Goal: Task Accomplishment & Management: Manage account settings

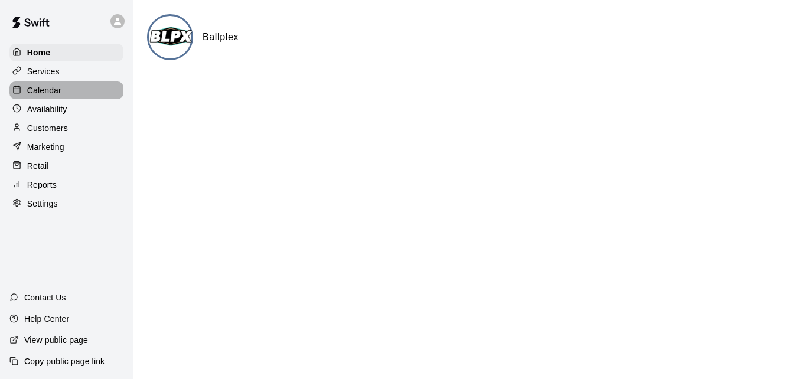
click at [81, 95] on div "Calendar" at bounding box center [66, 90] width 114 height 18
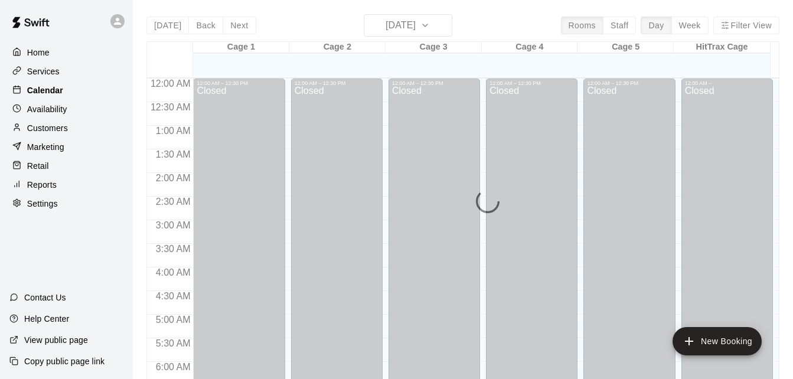
scroll to position [439, 0]
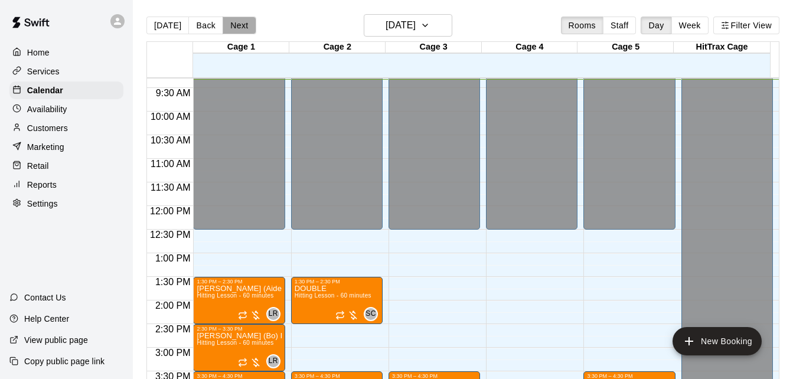
click at [234, 21] on button "Next" at bounding box center [239, 26] width 33 height 18
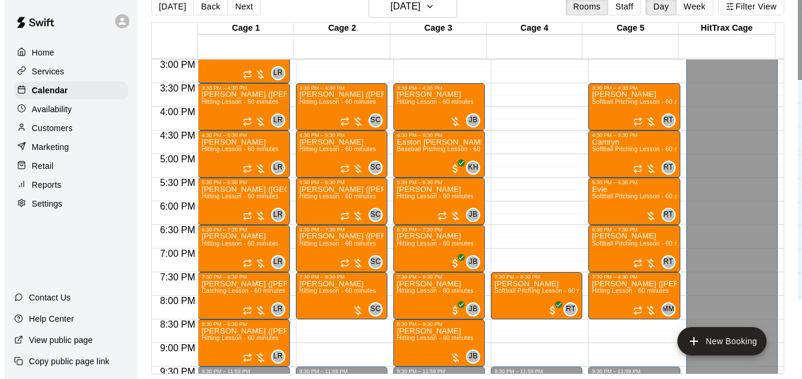
scroll to position [699, 0]
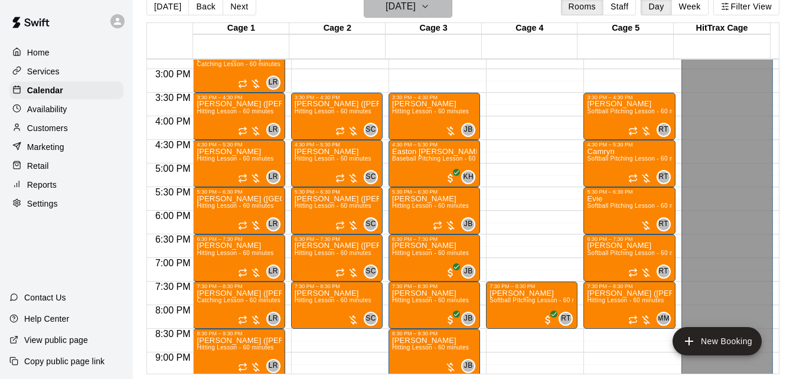
click at [430, 6] on icon "button" at bounding box center [424, 6] width 9 height 14
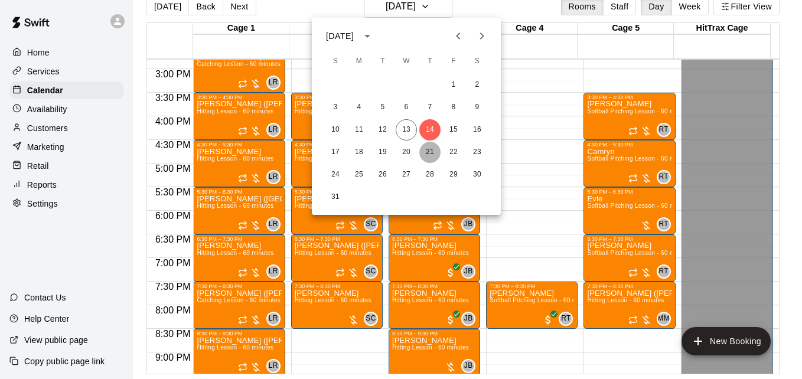
click at [428, 155] on button "21" at bounding box center [429, 152] width 21 height 21
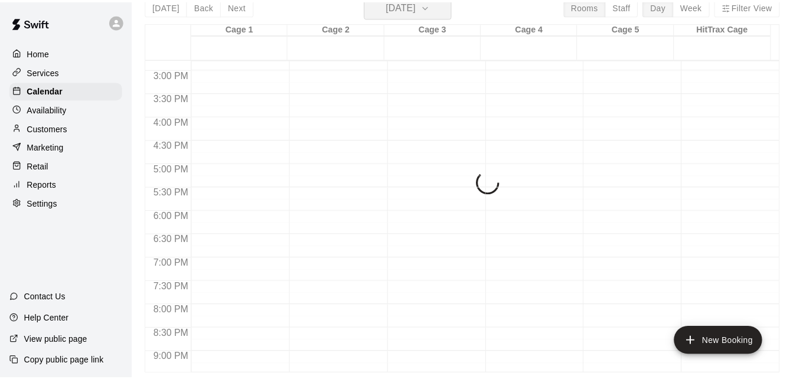
scroll to position [14, 0]
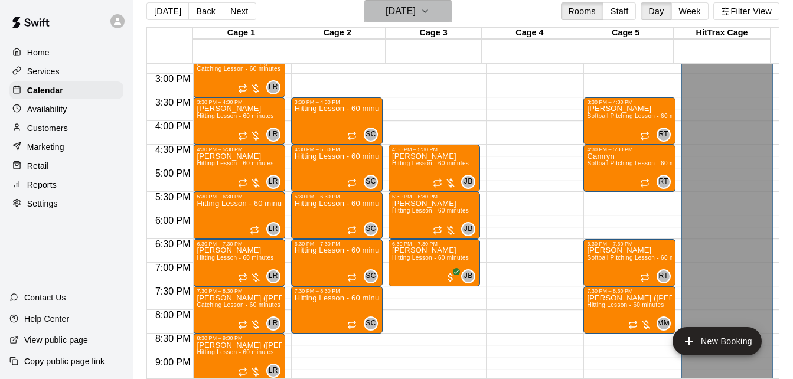
click at [430, 15] on icon "button" at bounding box center [424, 11] width 9 height 14
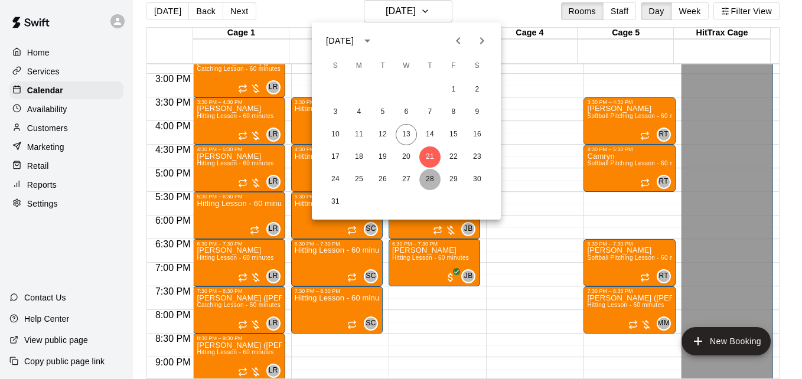
click at [428, 180] on button "28" at bounding box center [429, 179] width 21 height 21
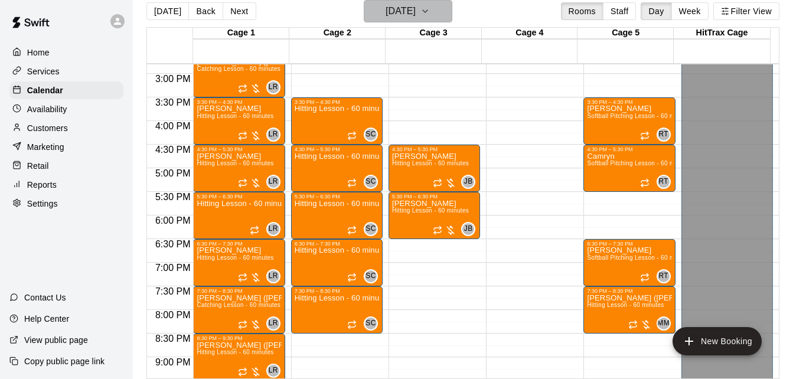
click at [430, 11] on icon "button" at bounding box center [424, 11] width 9 height 14
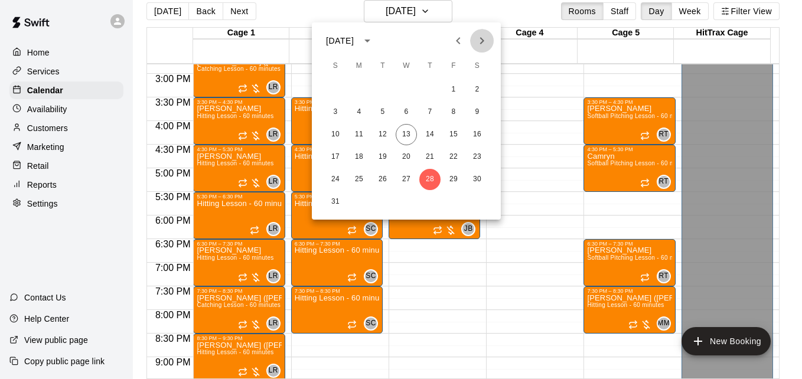
click at [482, 44] on icon "Next month" at bounding box center [482, 41] width 14 height 14
click at [429, 89] on button "4" at bounding box center [429, 89] width 21 height 21
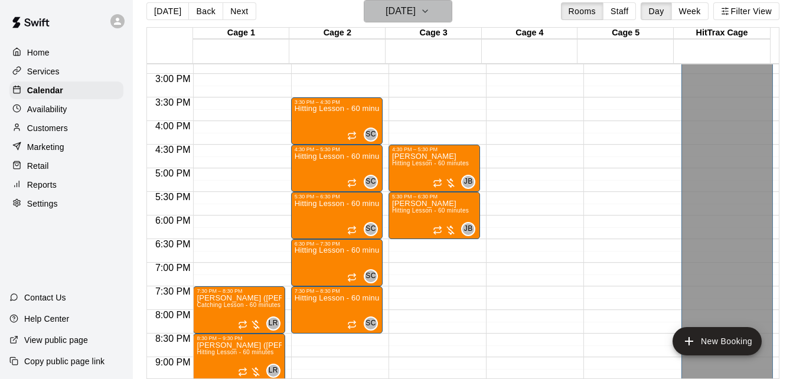
click at [446, 19] on button "Thursday Sep 04" at bounding box center [408, 11] width 89 height 22
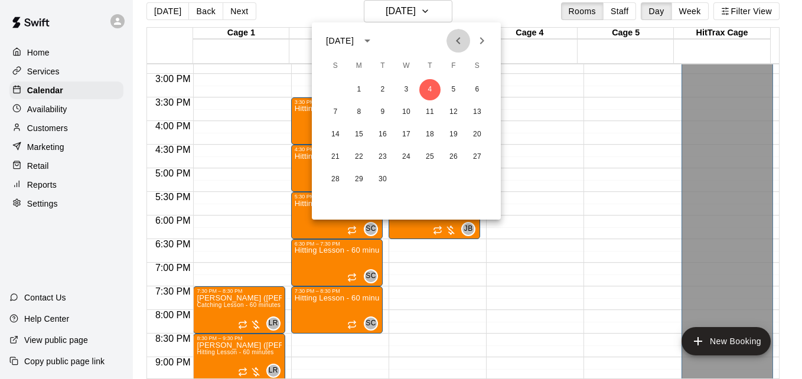
click at [457, 45] on icon "Previous month" at bounding box center [458, 41] width 14 height 14
click at [428, 157] on button "21" at bounding box center [429, 156] width 21 height 21
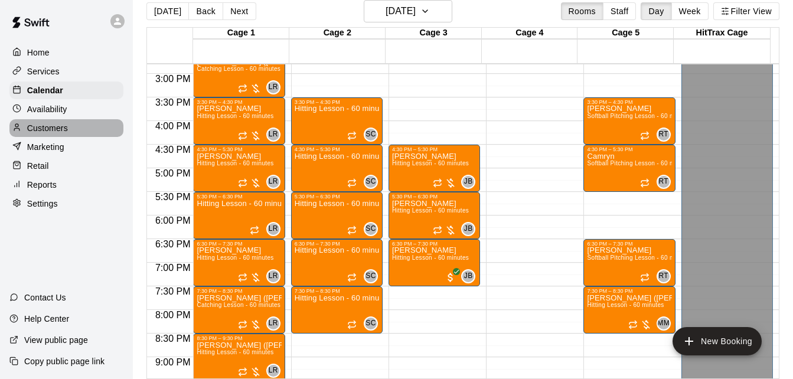
click at [81, 135] on div "Customers" at bounding box center [66, 128] width 114 height 18
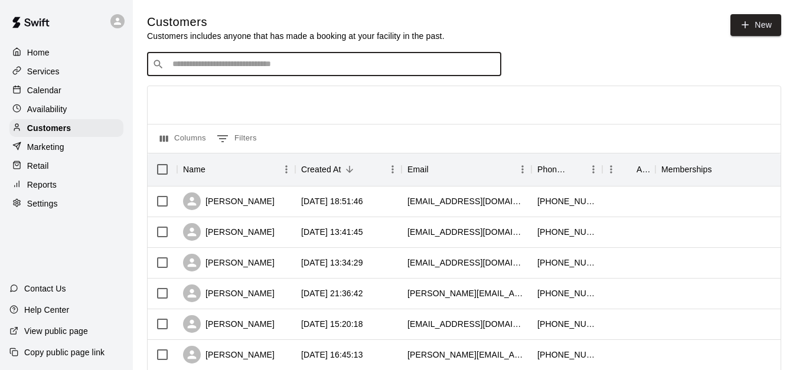
click at [296, 70] on input "Search customers by name or email" at bounding box center [332, 64] width 327 height 12
click at [296, 70] on input "**********" at bounding box center [323, 64] width 309 height 12
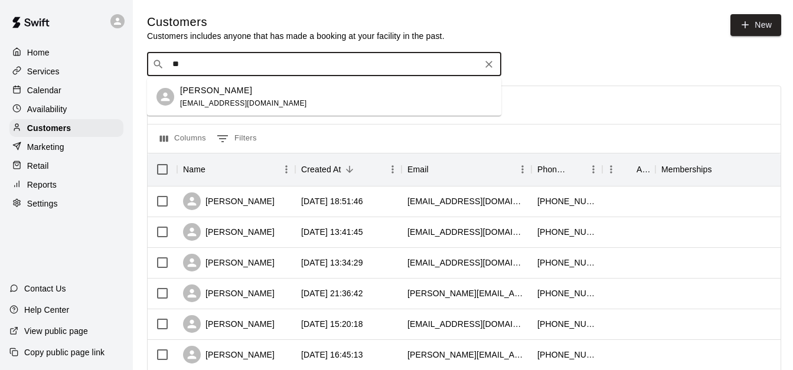
type input "*"
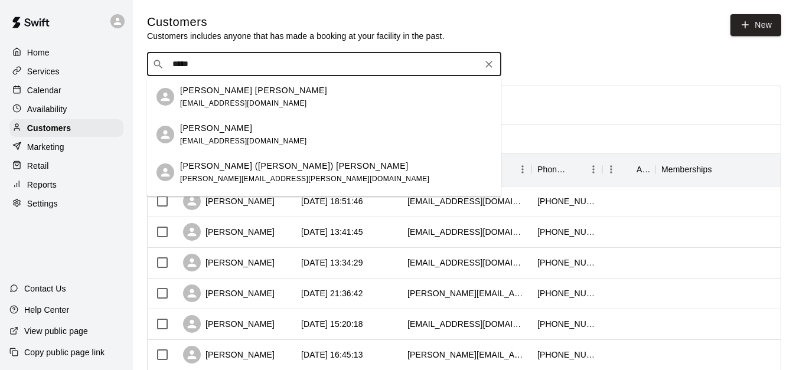
type input "*****"
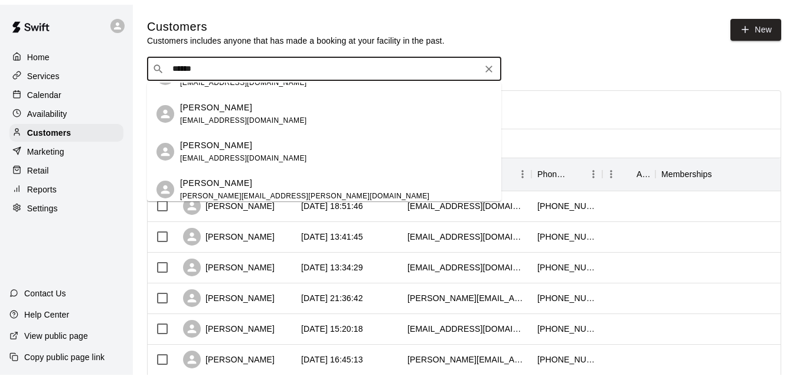
scroll to position [30, 0]
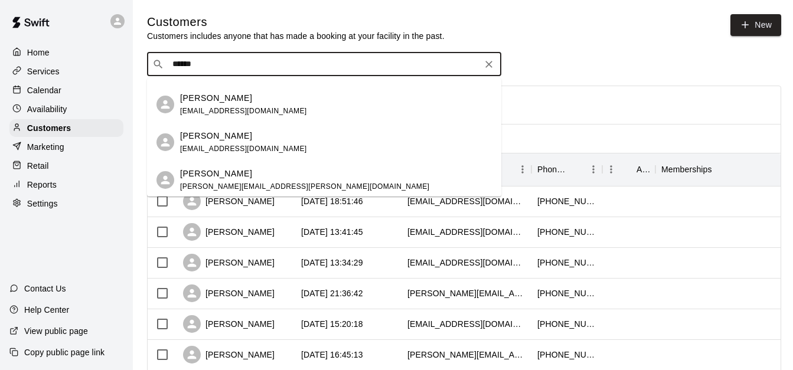
click at [292, 144] on div "Tristen Clark aboveallent@bellsouth.net" at bounding box center [336, 142] width 312 height 25
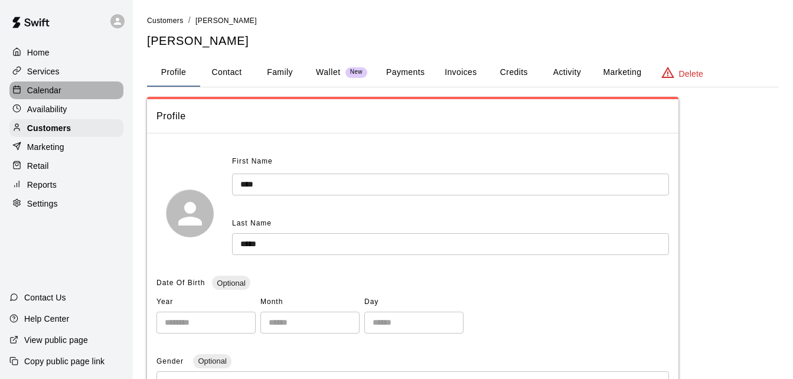
click at [83, 84] on div "Calendar" at bounding box center [66, 90] width 114 height 18
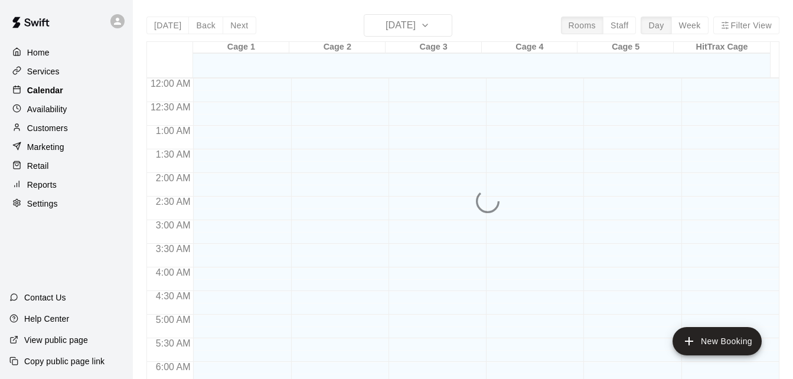
scroll to position [445, 0]
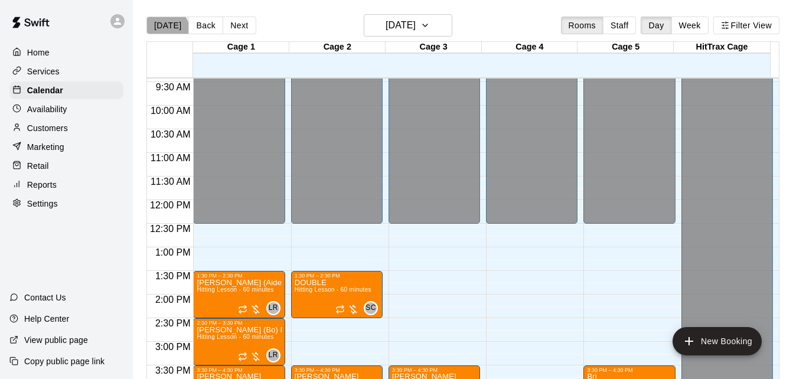
click at [165, 31] on button "[DATE]" at bounding box center [167, 26] width 43 height 18
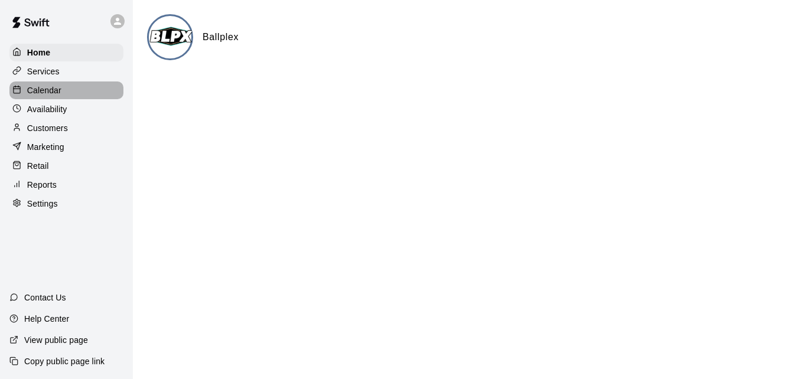
click at [63, 99] on div "Calendar" at bounding box center [66, 90] width 114 height 18
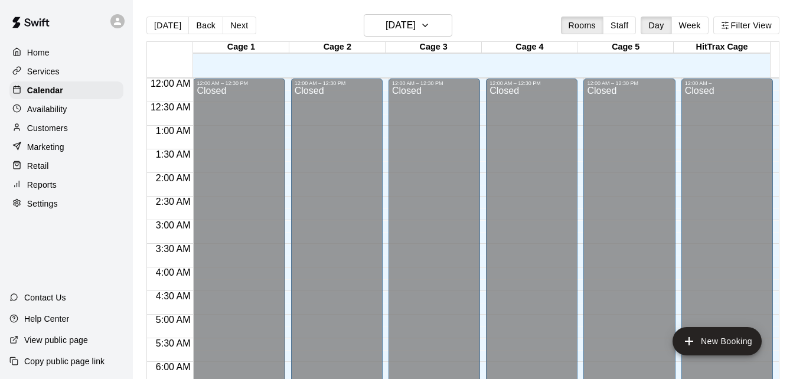
scroll to position [447, 0]
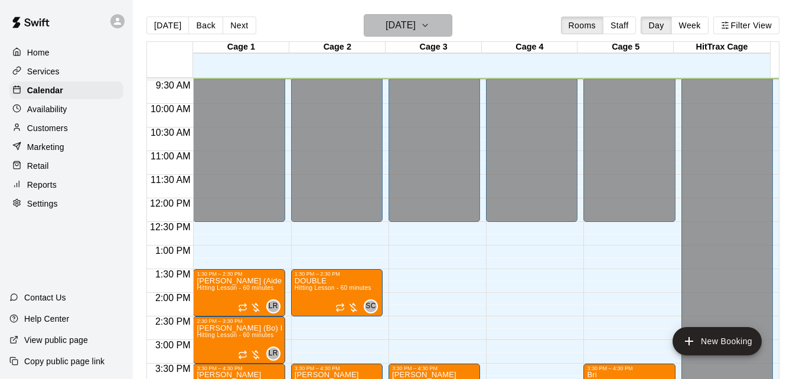
click at [430, 31] on icon "button" at bounding box center [424, 25] width 9 height 14
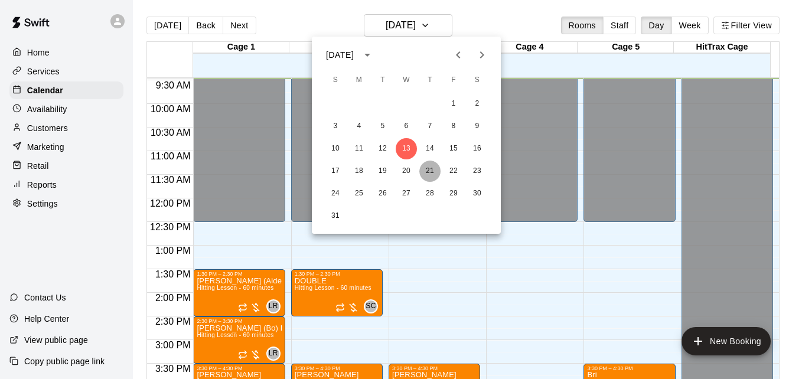
click at [428, 168] on button "21" at bounding box center [429, 171] width 21 height 21
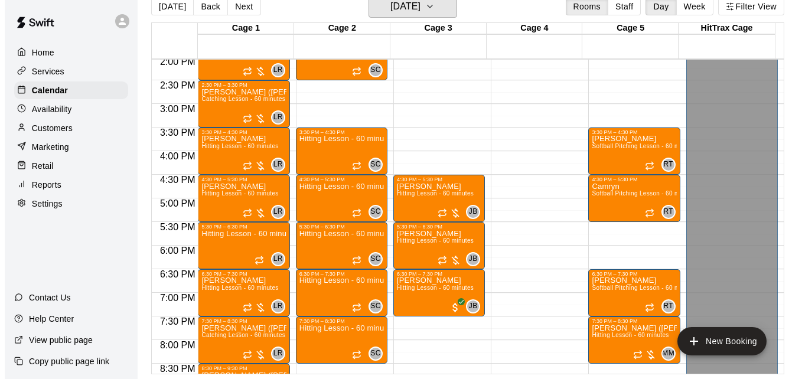
scroll to position [683, 0]
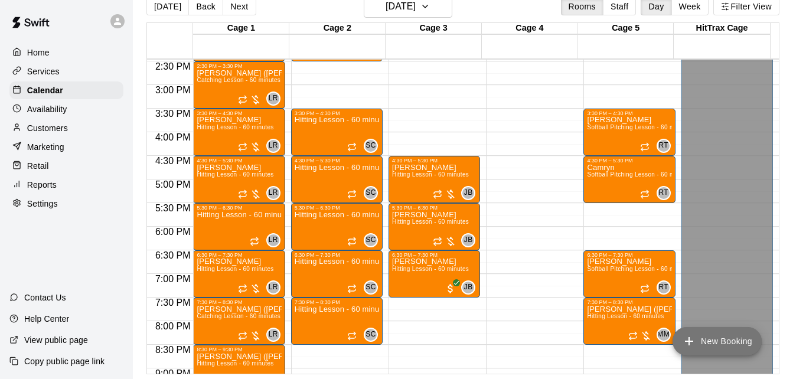
click at [731, 348] on button "New Booking" at bounding box center [717, 341] width 89 height 28
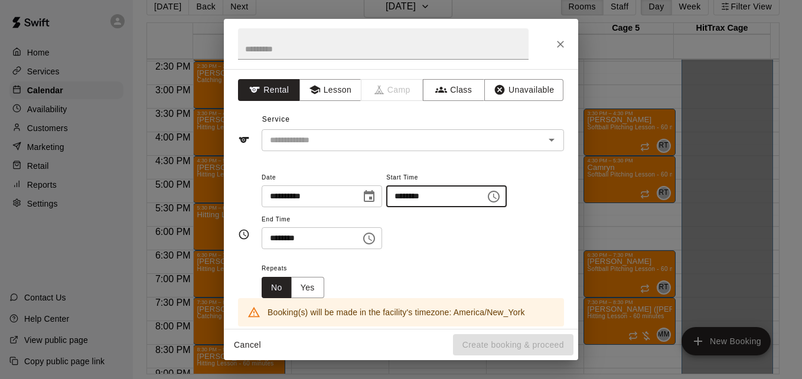
click at [411, 198] on input "********" at bounding box center [431, 196] width 91 height 22
type input "********"
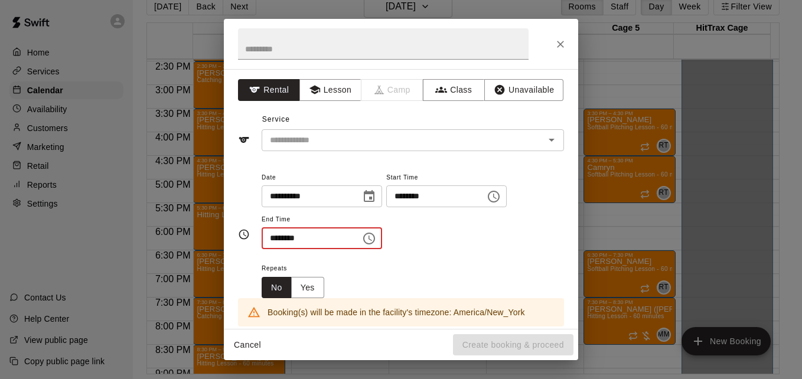
click at [278, 237] on input "********" at bounding box center [307, 238] width 91 height 22
type input "********"
click at [306, 289] on button "Yes" at bounding box center [307, 288] width 33 height 22
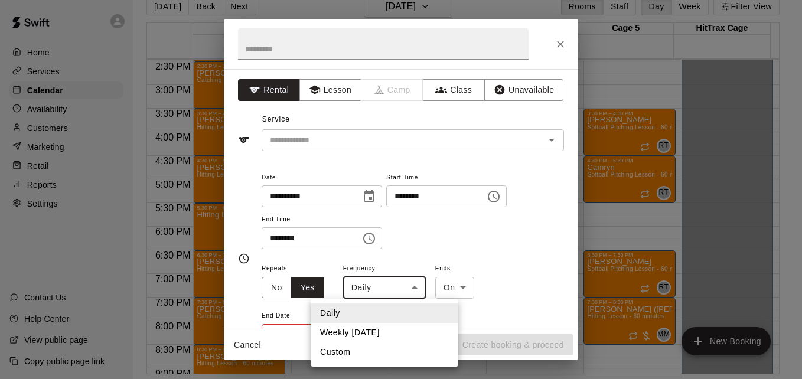
click at [405, 292] on body "Home Services Calendar Availability Customers Marketing Retail Reports Settings…" at bounding box center [401, 180] width 802 height 398
click at [418, 338] on li "Weekly [DATE]" at bounding box center [385, 332] width 148 height 19
type input "******"
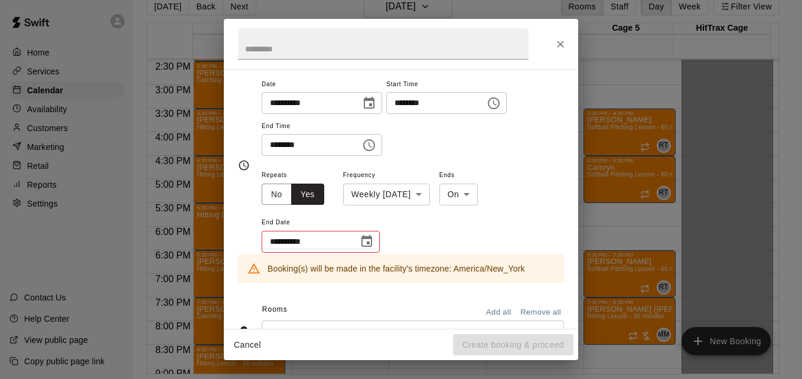
scroll to position [94, 0]
click at [375, 241] on button "Choose date" at bounding box center [367, 241] width 24 height 24
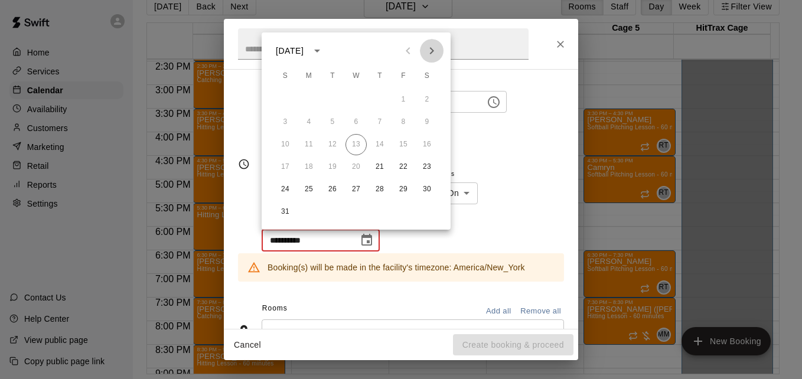
click at [428, 56] on icon "Next month" at bounding box center [432, 51] width 14 height 14
click at [380, 191] on button "30" at bounding box center [379, 189] width 21 height 21
type input "**********"
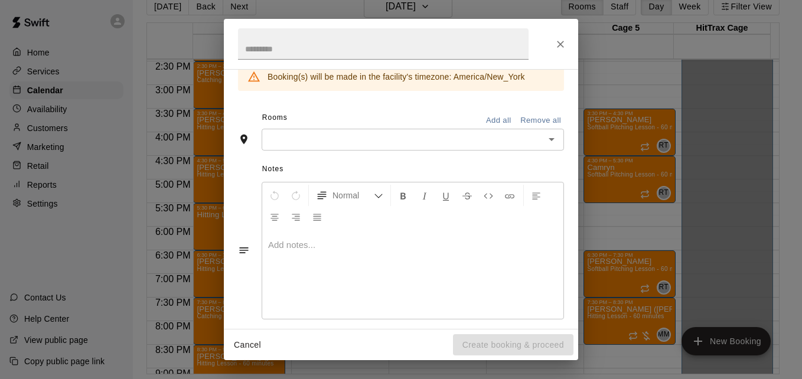
scroll to position [309, 0]
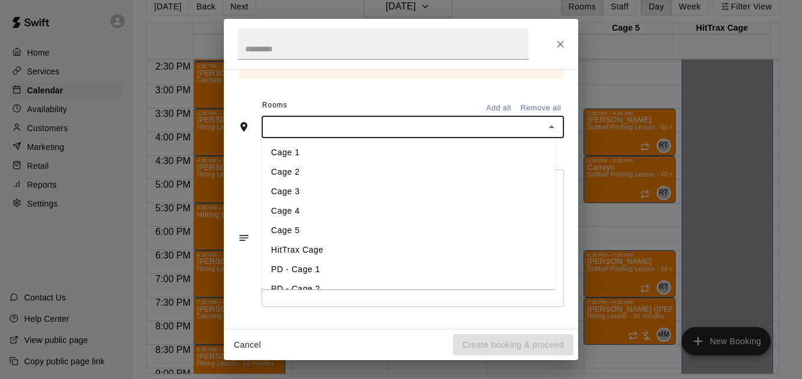
click at [409, 130] on input "text" at bounding box center [403, 127] width 276 height 15
click at [292, 190] on li "Cage 3" at bounding box center [409, 191] width 294 height 19
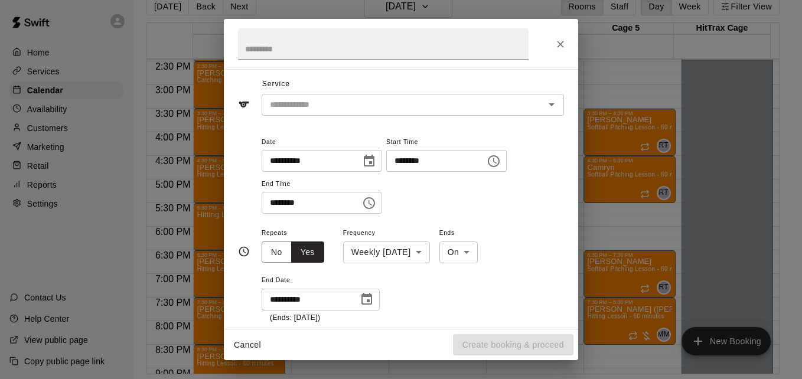
scroll to position [0, 0]
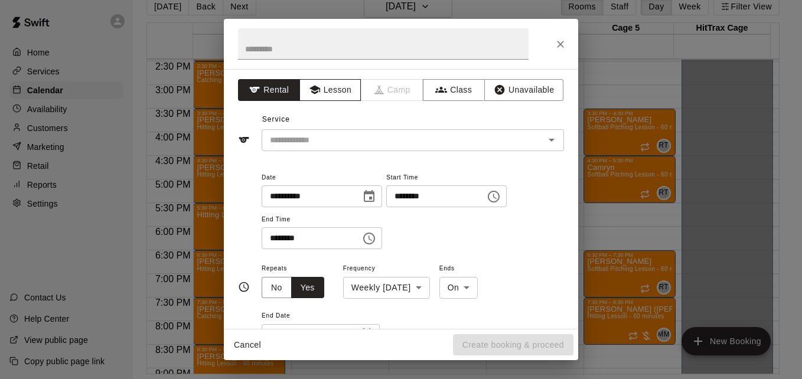
click at [331, 95] on button "Lesson" at bounding box center [330, 90] width 62 height 22
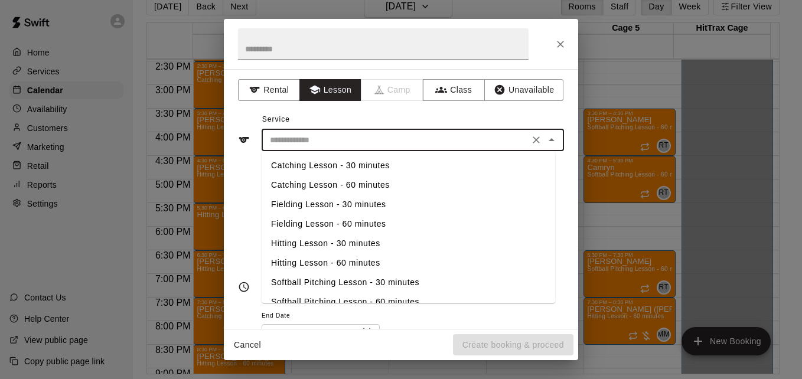
click at [395, 143] on input "text" at bounding box center [395, 140] width 260 height 15
click at [377, 264] on li "Hitting Lesson - 60 minutes" at bounding box center [409, 262] width 294 height 19
type input "**********"
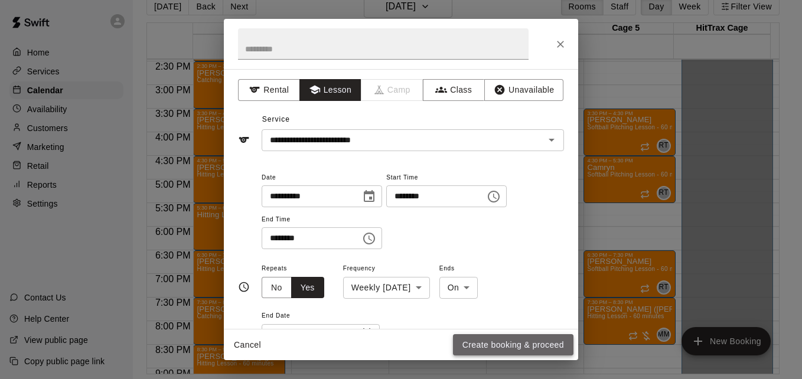
click at [534, 341] on button "Create booking & proceed" at bounding box center [513, 345] width 120 height 22
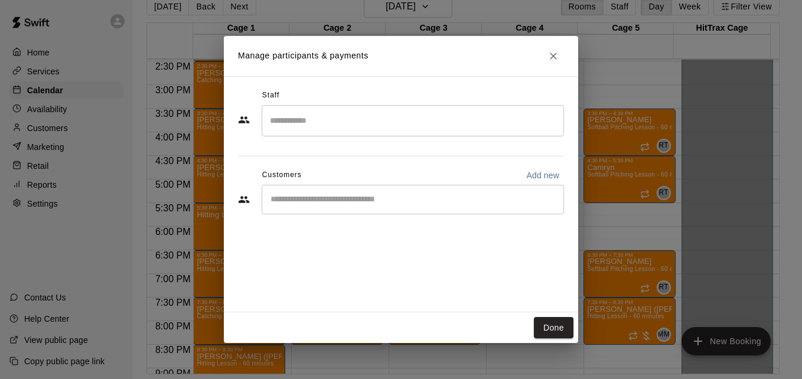
click at [387, 123] on input "Search staff" at bounding box center [413, 120] width 292 height 21
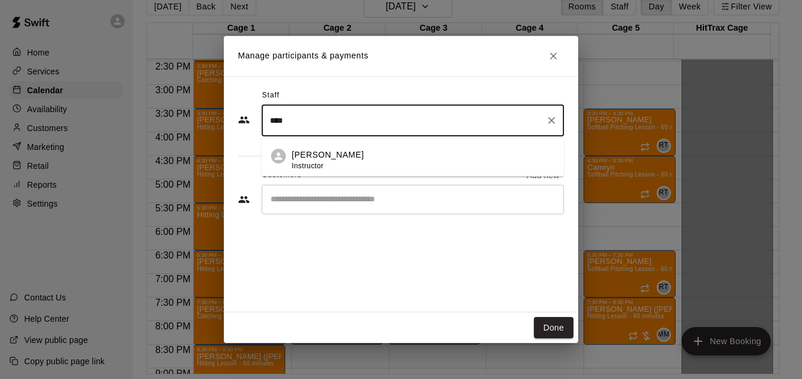
click at [391, 148] on li "[PERSON_NAME] Instructor" at bounding box center [413, 156] width 302 height 40
type input "****"
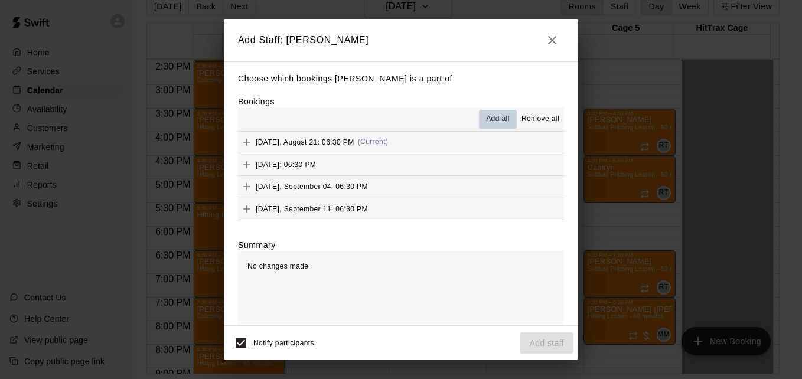
click at [486, 122] on span "Add all" at bounding box center [498, 119] width 24 height 12
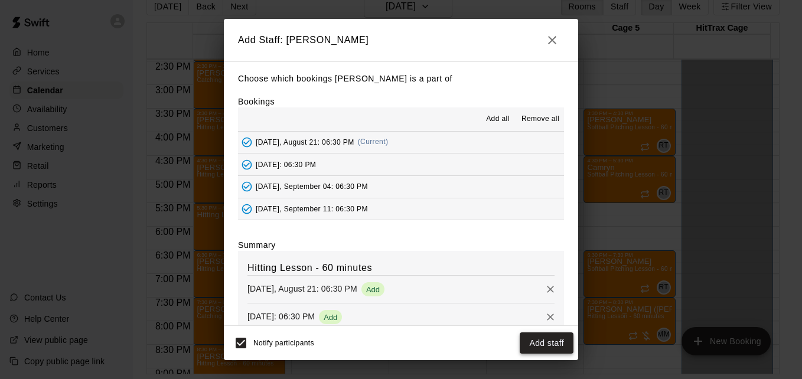
click at [536, 344] on button "Add staff" at bounding box center [547, 343] width 54 height 22
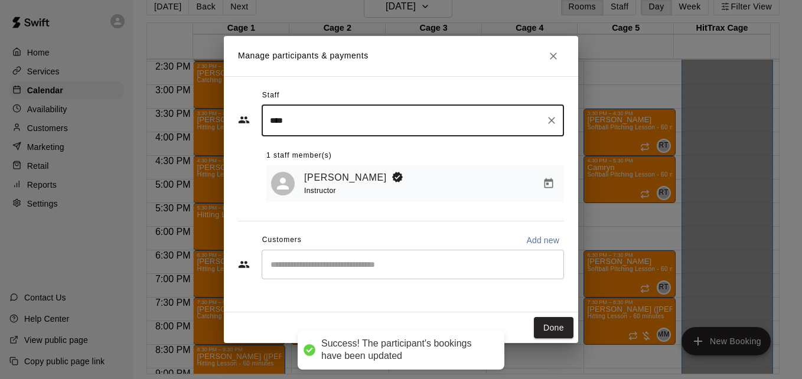
click at [385, 273] on div "​" at bounding box center [413, 265] width 302 height 30
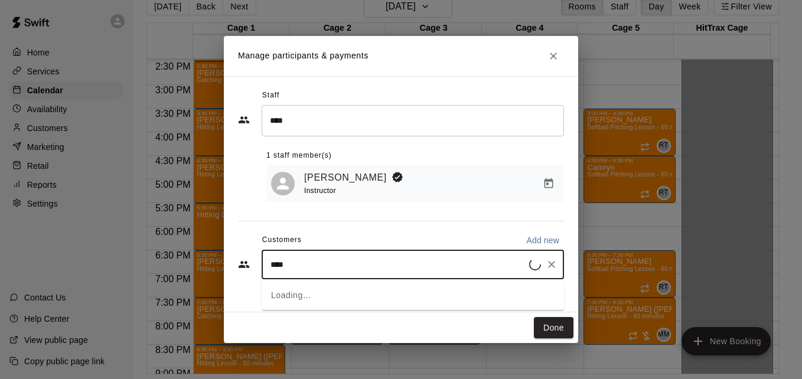
type input "*****"
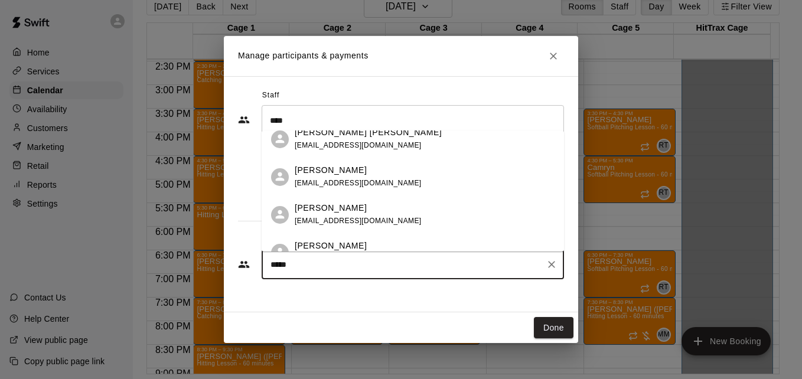
scroll to position [142, 0]
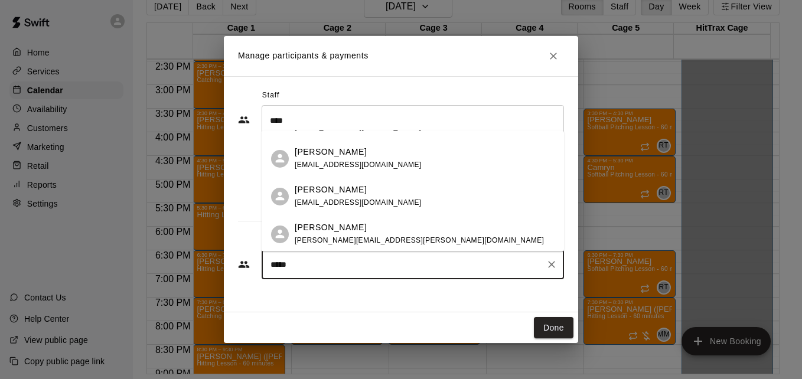
click at [362, 195] on div "[PERSON_NAME]" at bounding box center [358, 190] width 127 height 12
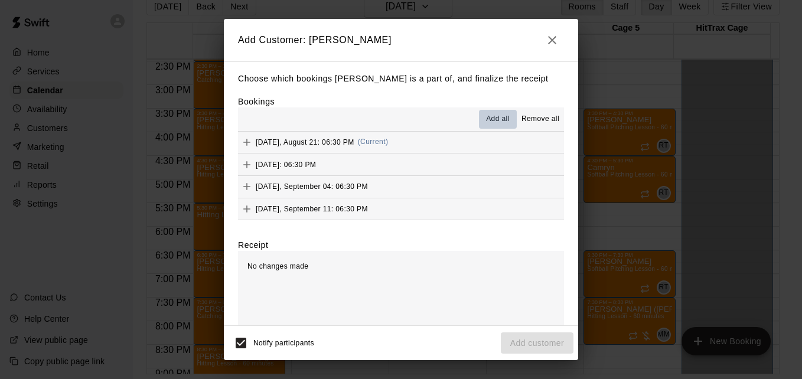
click at [495, 120] on span "Add all" at bounding box center [498, 119] width 24 height 12
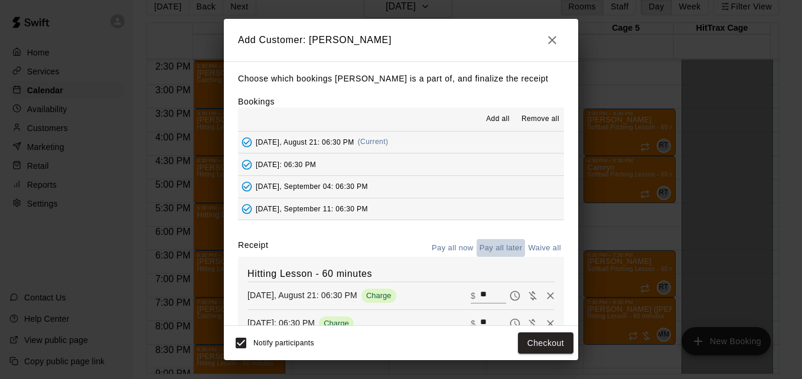
click at [491, 250] on button "Pay all later" at bounding box center [501, 248] width 49 height 18
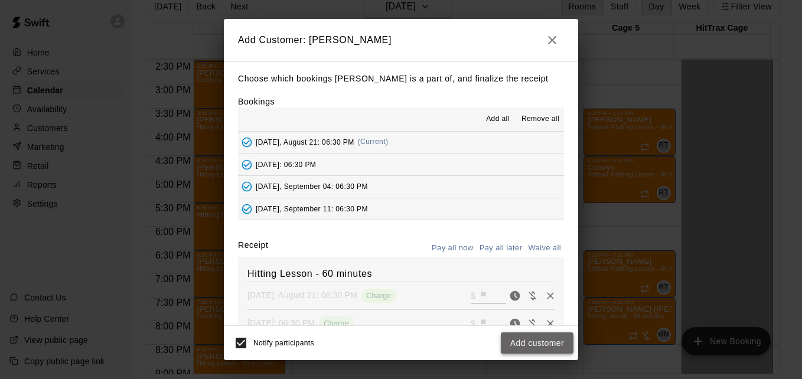
click at [539, 345] on button "Add customer" at bounding box center [537, 343] width 73 height 22
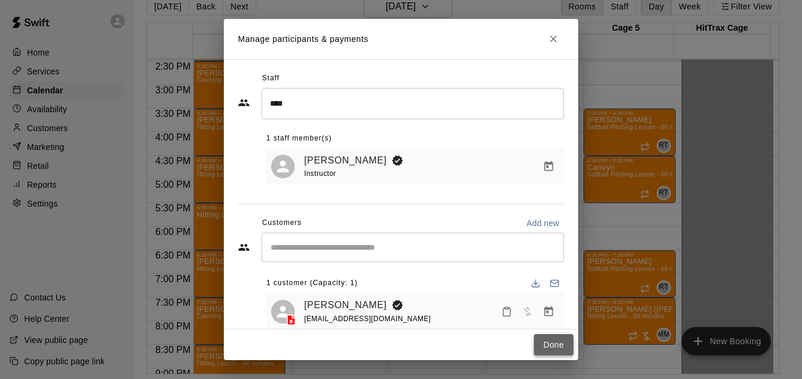
click at [550, 345] on button "Done" at bounding box center [554, 345] width 40 height 22
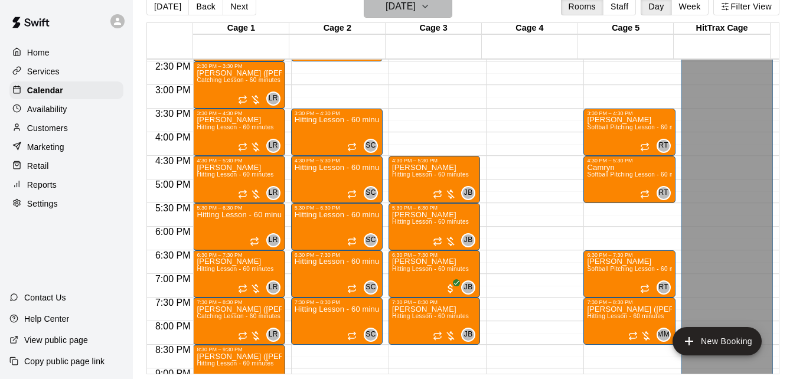
click at [439, 5] on button "[DATE]" at bounding box center [408, 6] width 89 height 22
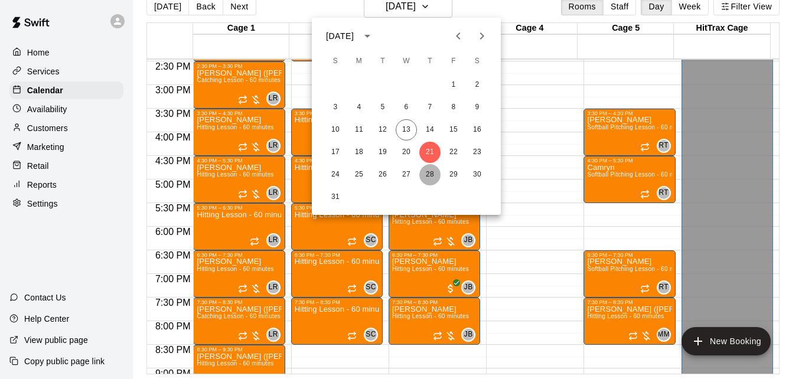
click at [432, 169] on button "28" at bounding box center [429, 174] width 21 height 21
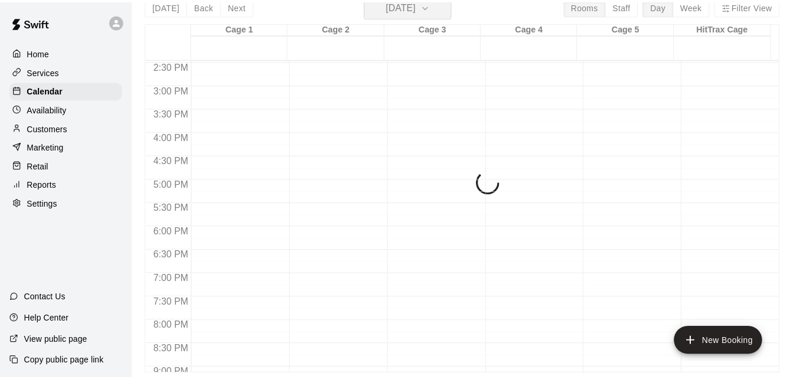
scroll to position [14, 0]
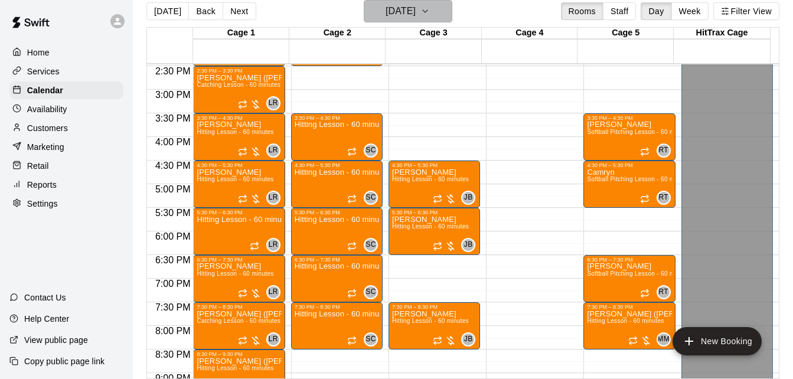
click at [430, 13] on icon "button" at bounding box center [424, 11] width 9 height 14
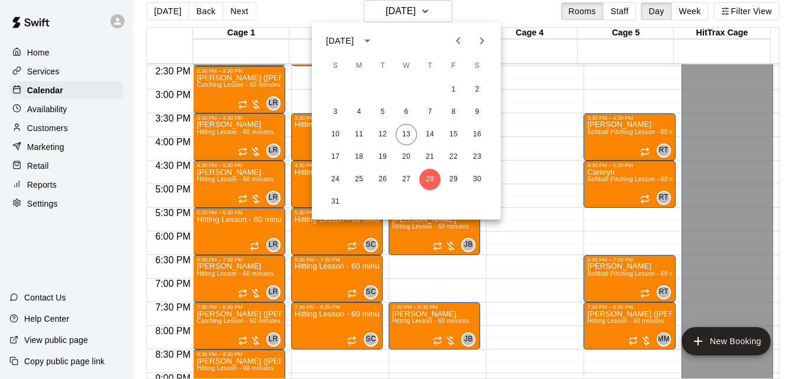
click at [485, 42] on icon "Next month" at bounding box center [482, 41] width 14 height 14
click at [426, 159] on button "25" at bounding box center [429, 156] width 21 height 21
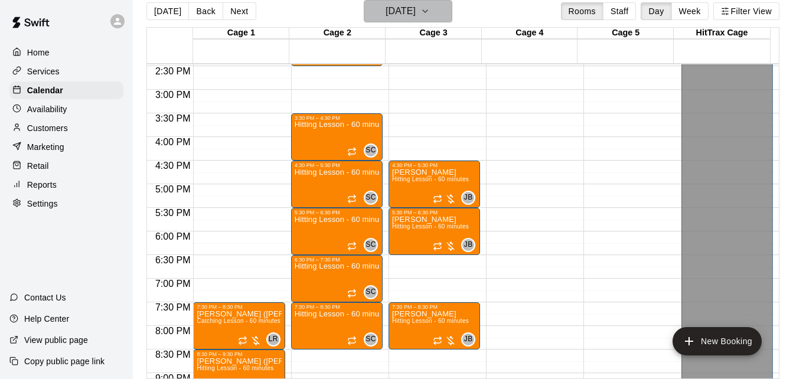
click at [430, 14] on icon "button" at bounding box center [424, 11] width 9 height 14
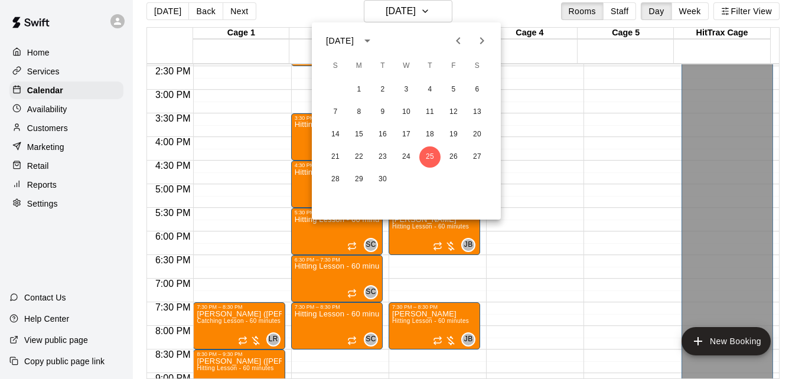
click at [93, 92] on div at bounding box center [401, 189] width 802 height 379
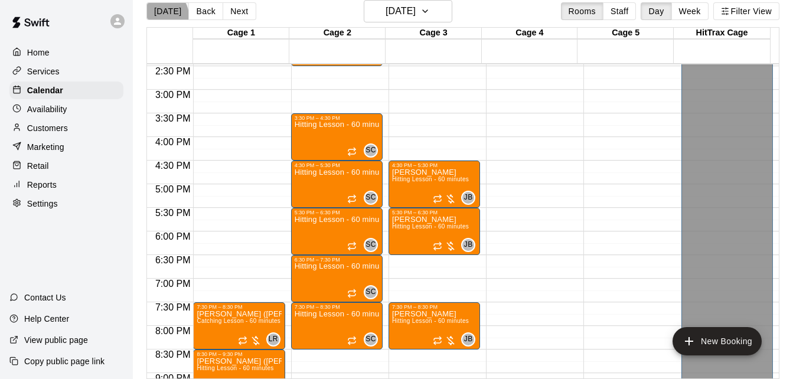
click at [161, 15] on button "[DATE]" at bounding box center [167, 11] width 43 height 18
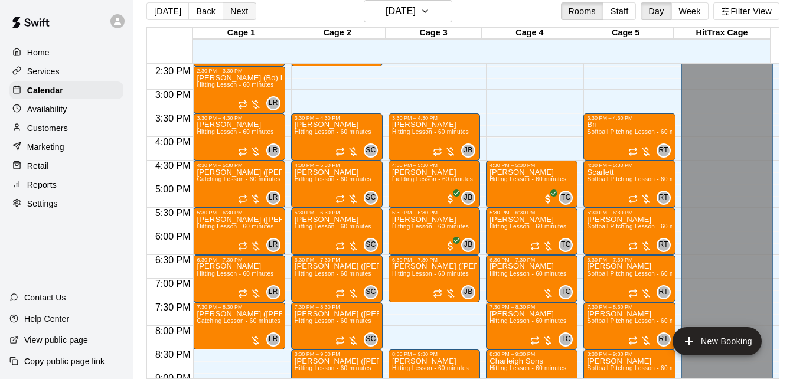
click at [233, 11] on button "Next" at bounding box center [239, 11] width 33 height 18
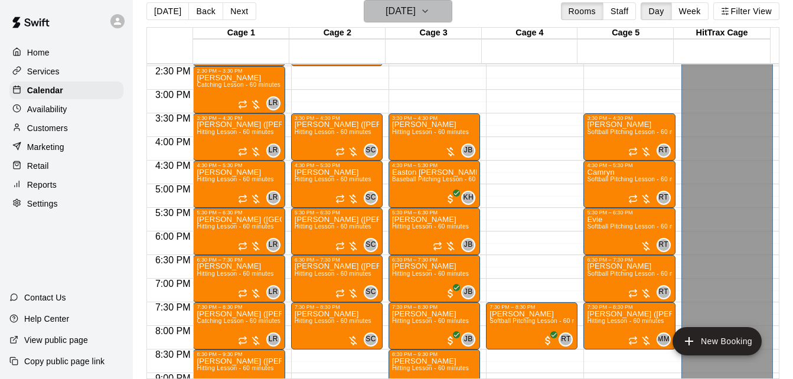
click at [436, 12] on button "[DATE]" at bounding box center [408, 11] width 89 height 22
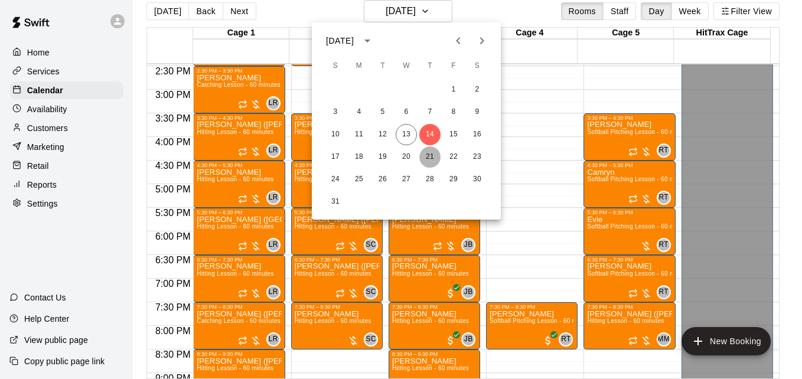
click at [435, 155] on button "21" at bounding box center [429, 156] width 21 height 21
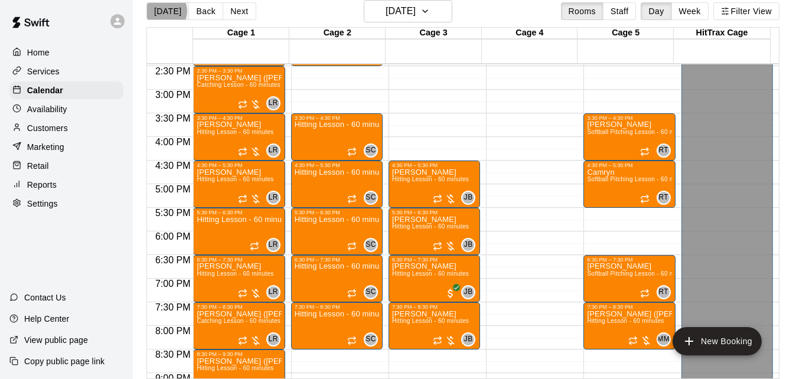
click at [163, 11] on button "[DATE]" at bounding box center [167, 11] width 43 height 18
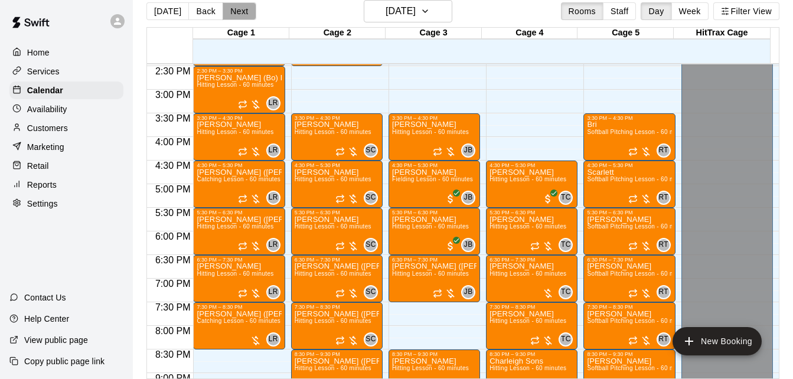
click at [242, 13] on button "Next" at bounding box center [239, 11] width 33 height 18
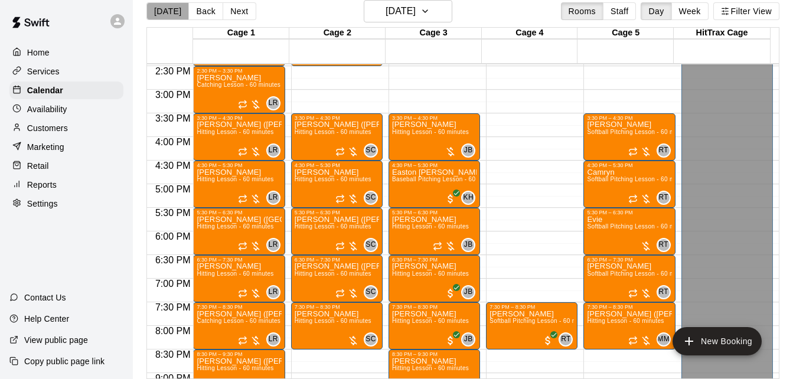
click at [175, 13] on button "[DATE]" at bounding box center [167, 11] width 43 height 18
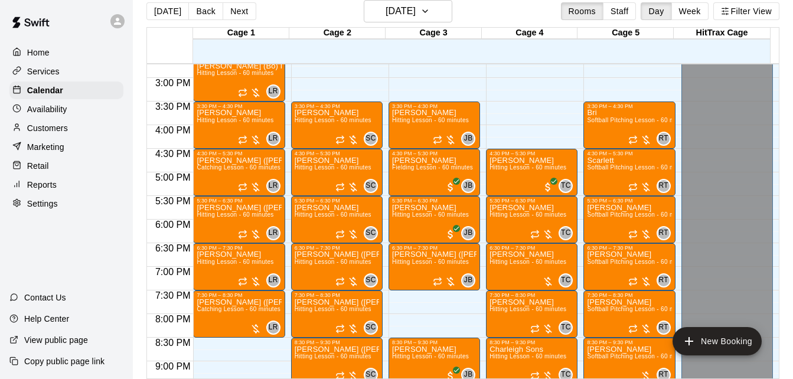
scroll to position [707, 0]
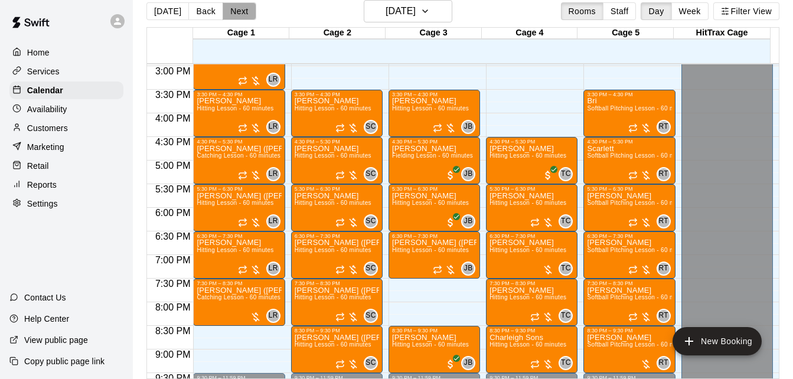
click at [234, 14] on button "Next" at bounding box center [239, 11] width 33 height 18
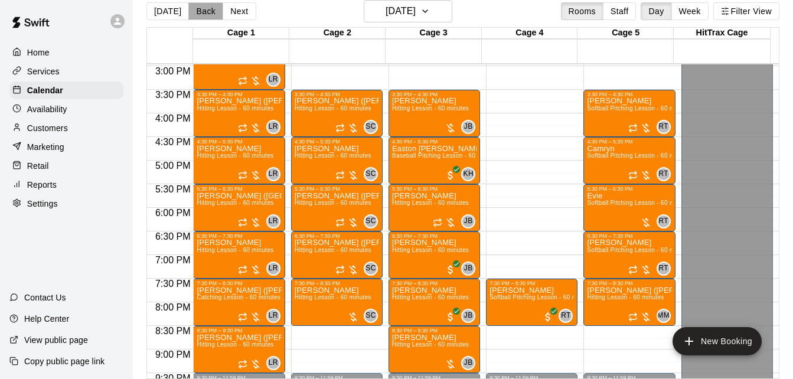
click at [197, 15] on button "Back" at bounding box center [205, 11] width 35 height 18
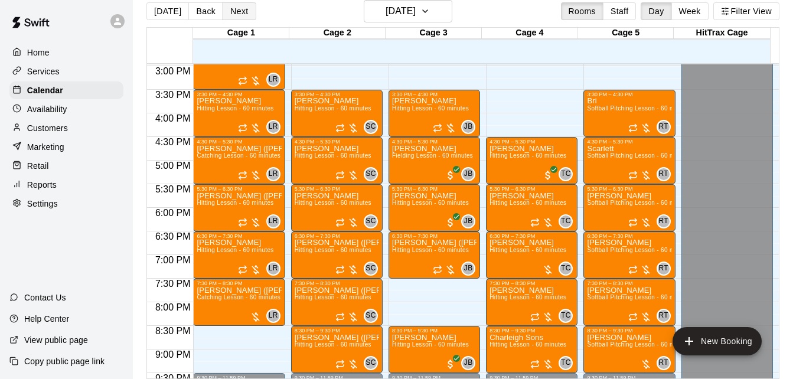
click at [238, 11] on button "Next" at bounding box center [239, 11] width 33 height 18
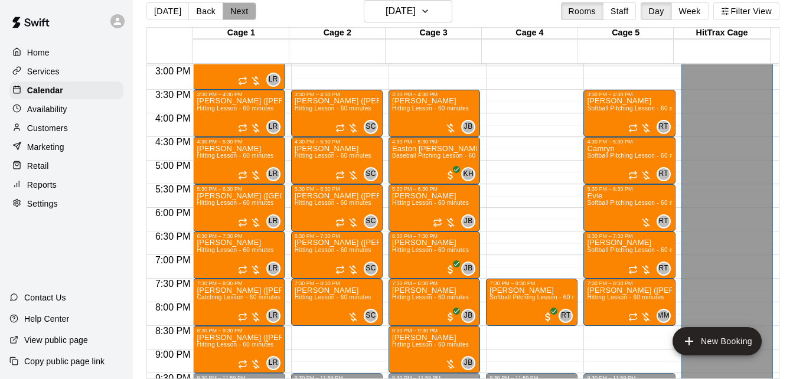
click at [236, 7] on button "Next" at bounding box center [239, 11] width 33 height 18
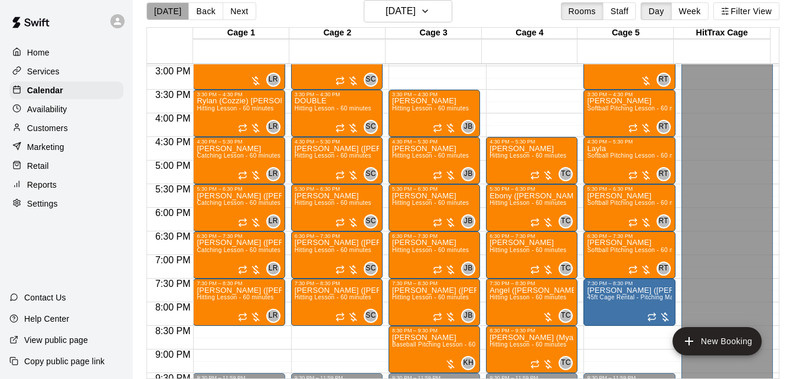
click at [176, 11] on button "[DATE]" at bounding box center [167, 11] width 43 height 18
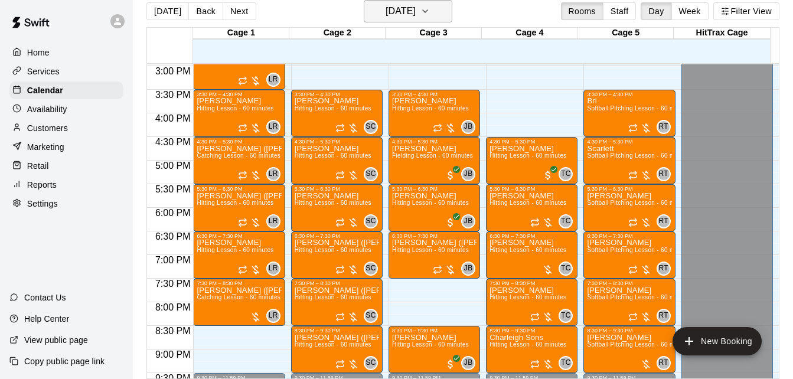
click at [416, 15] on h6 "[DATE]" at bounding box center [401, 11] width 30 height 17
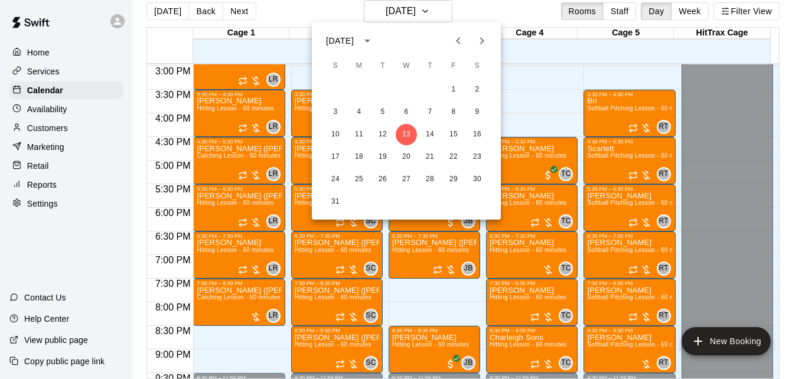
click at [200, 11] on div at bounding box center [401, 189] width 802 height 379
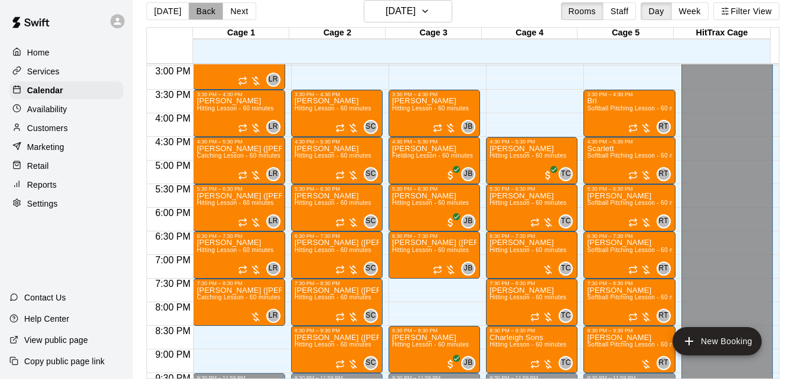
click at [200, 11] on button "Back" at bounding box center [205, 11] width 35 height 18
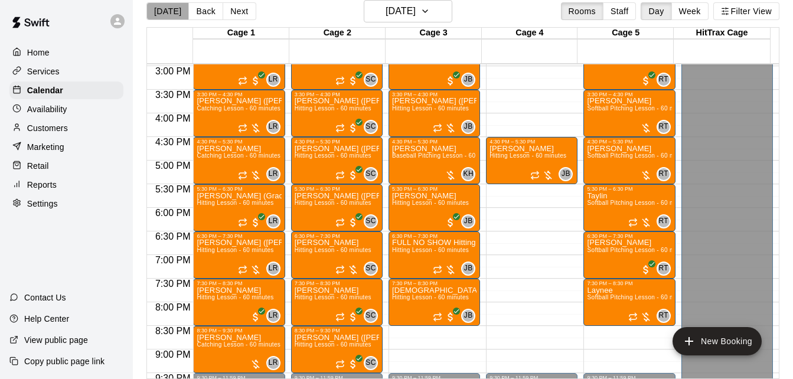
click at [169, 15] on button "[DATE]" at bounding box center [167, 11] width 43 height 18
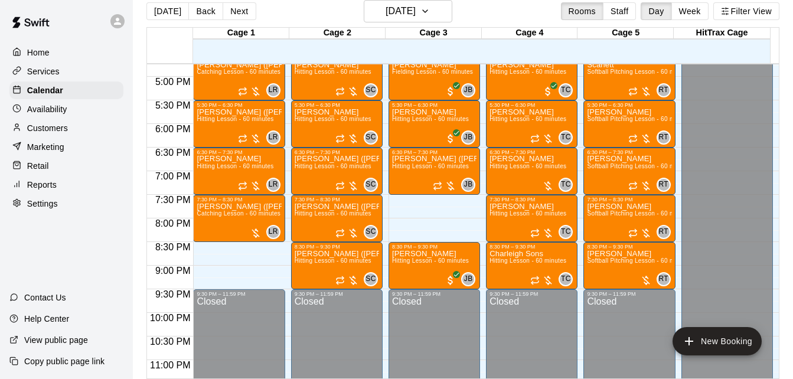
scroll to position [801, 0]
